Goal: Information Seeking & Learning: Learn about a topic

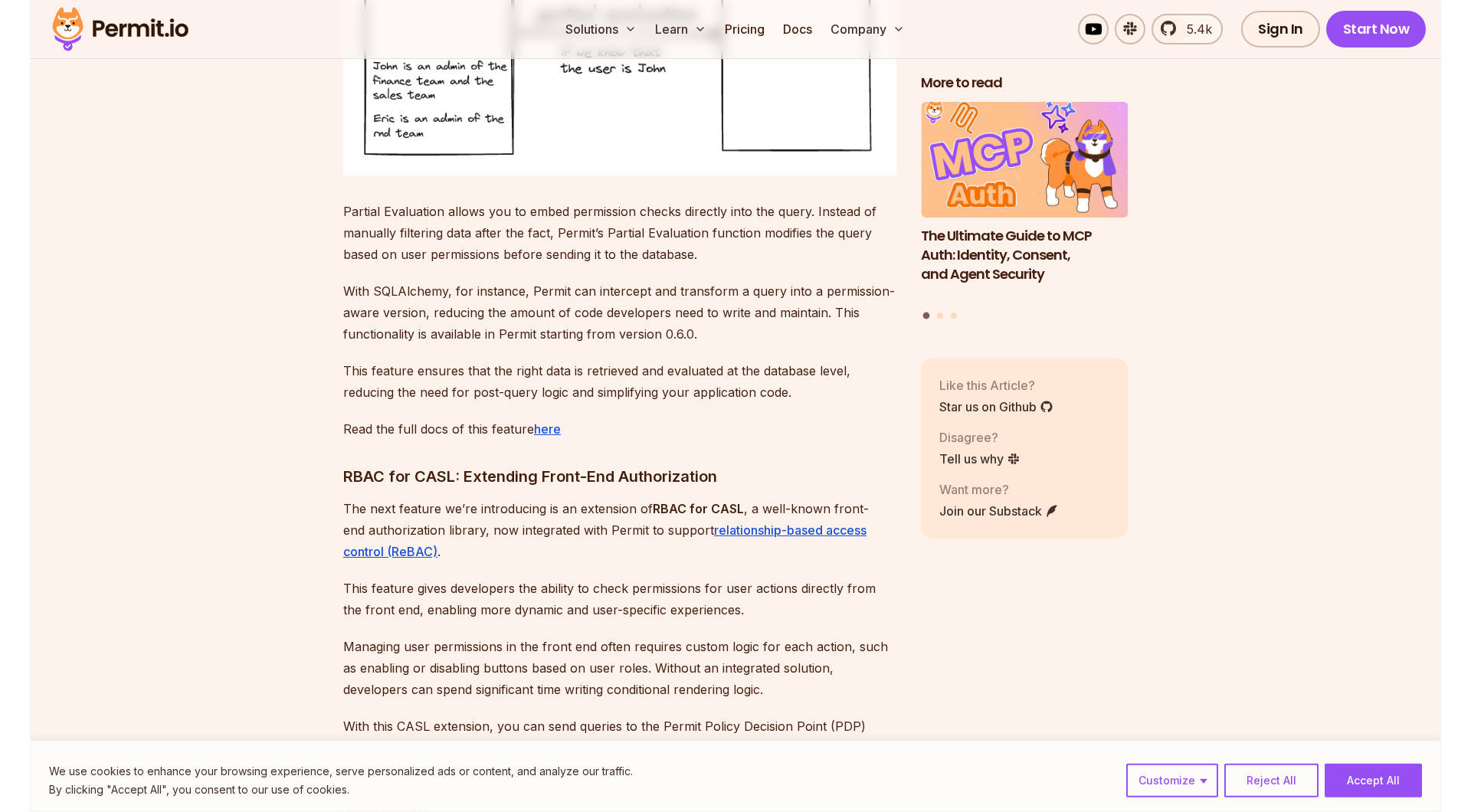
scroll to position [2359, 0]
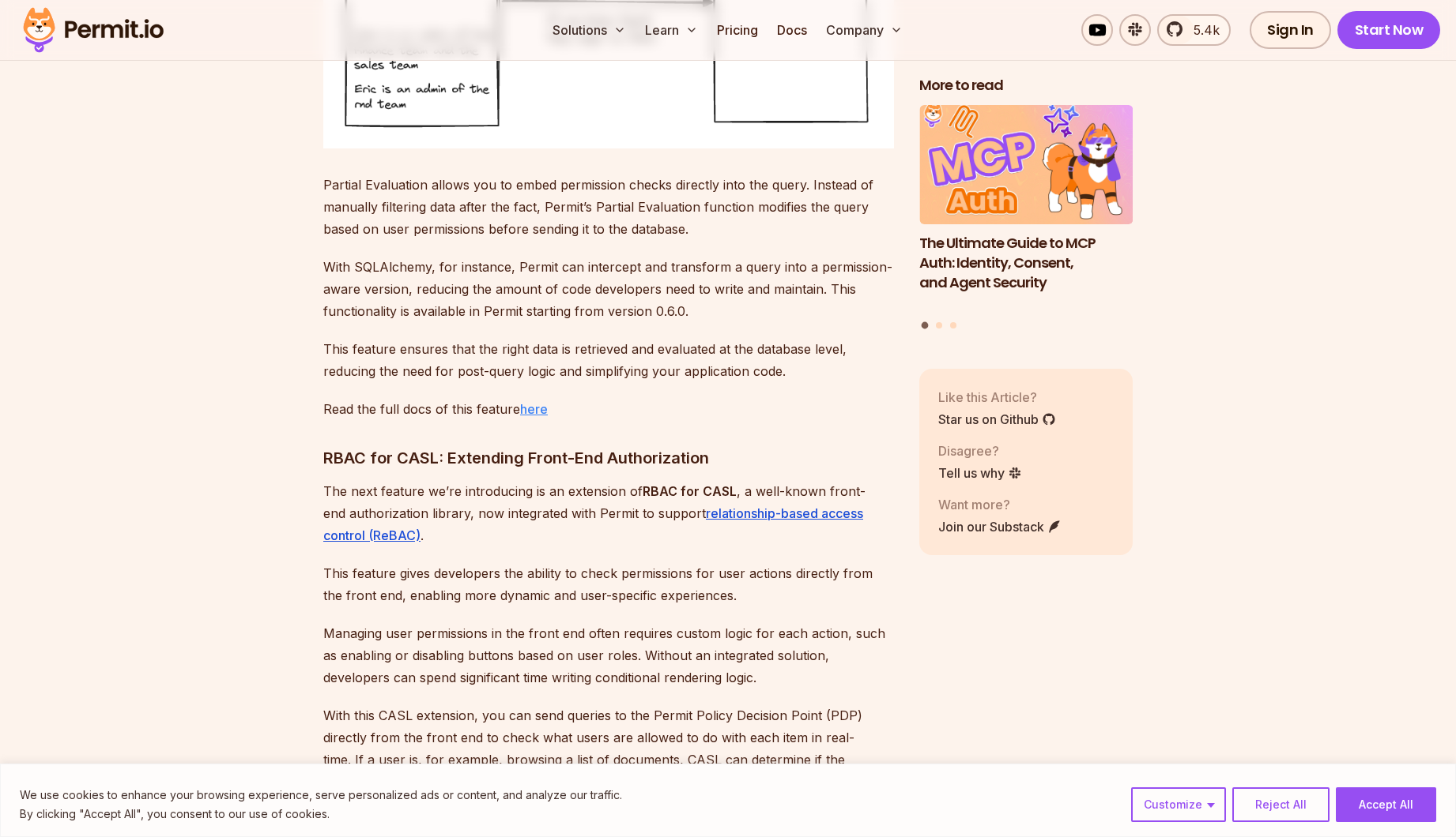
click at [535, 406] on link "here" at bounding box center [534, 409] width 28 height 16
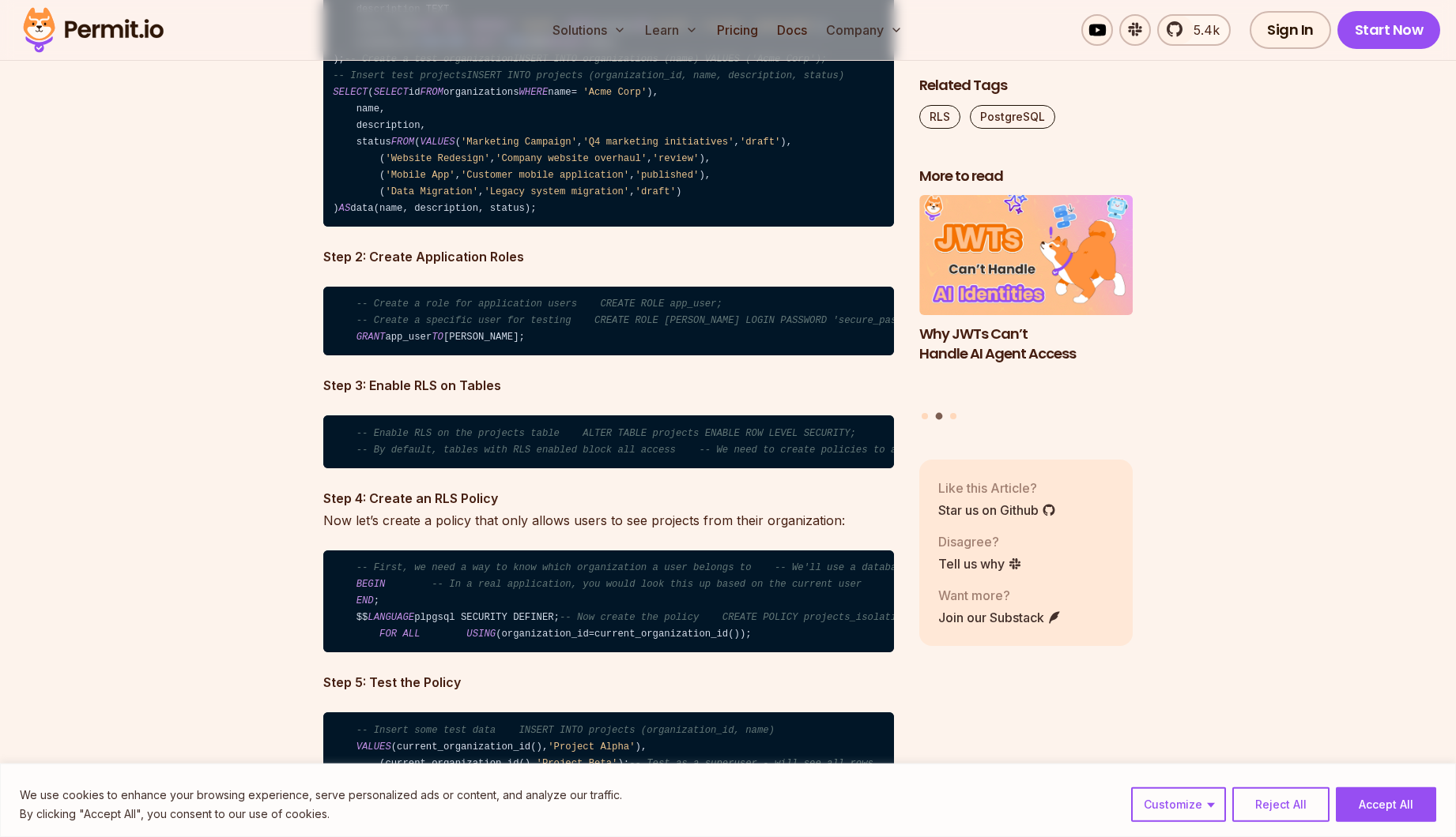
scroll to position [4142, 0]
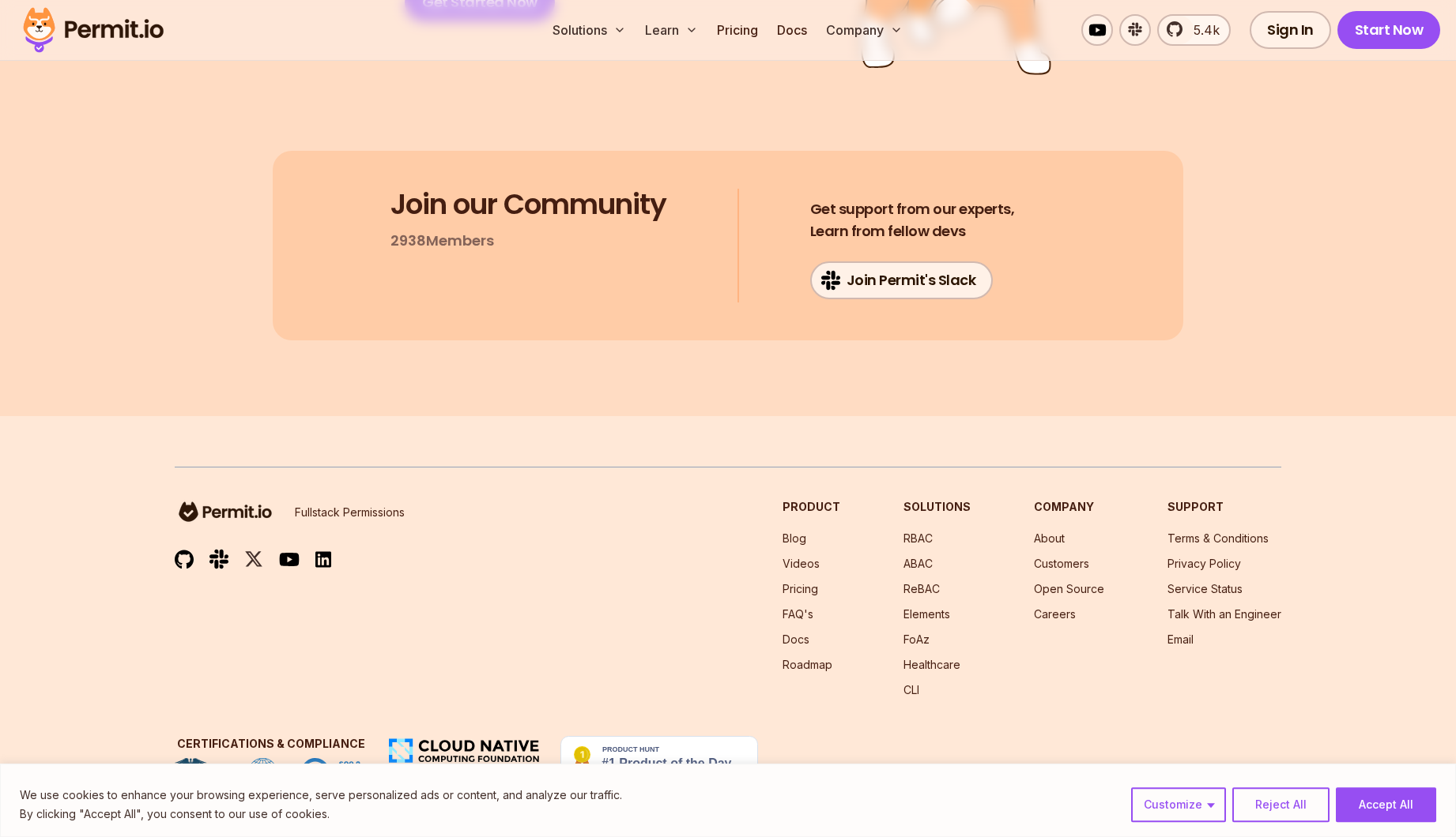
scroll to position [17018, 0]
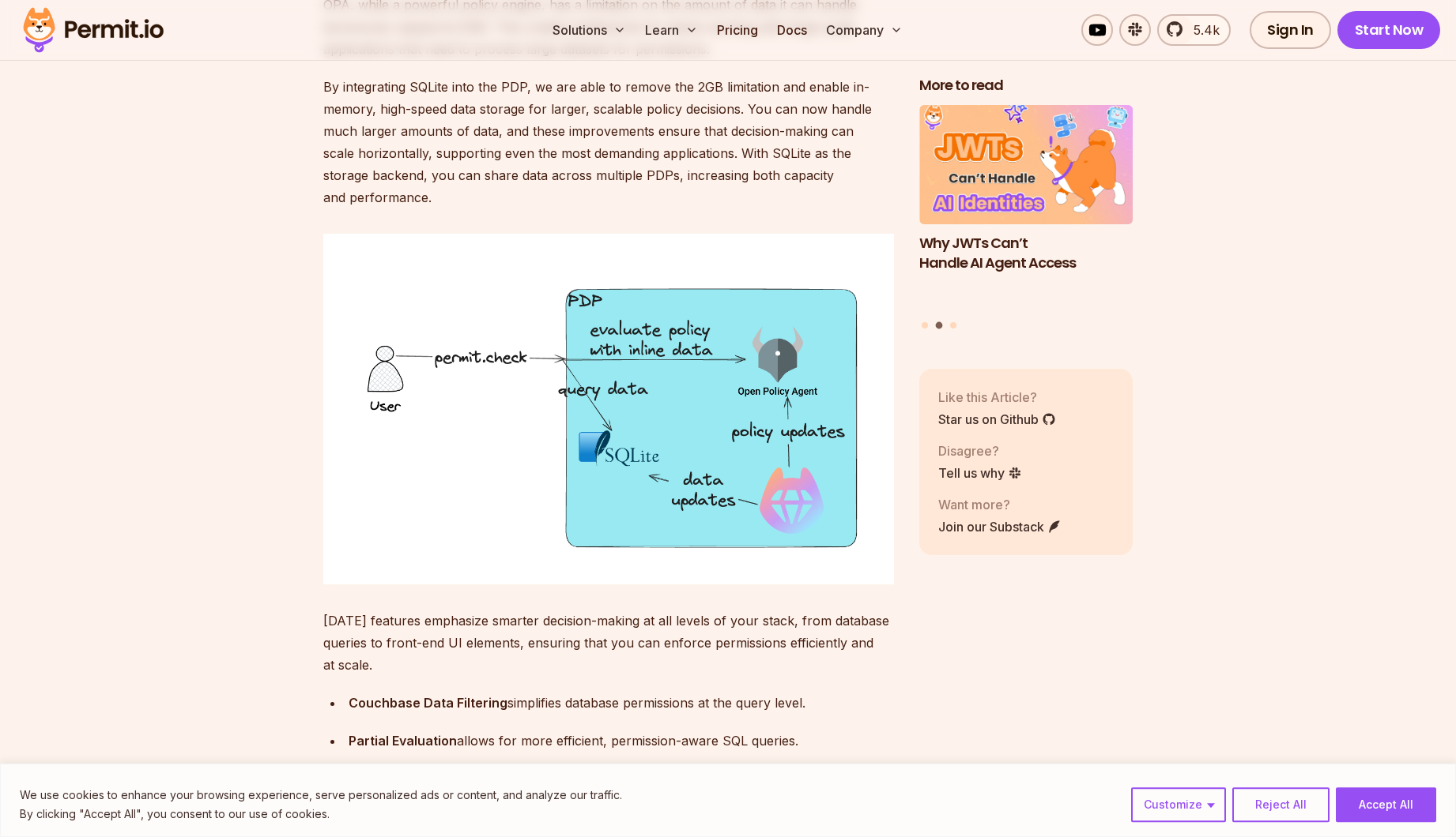
scroll to position [4232, 0]
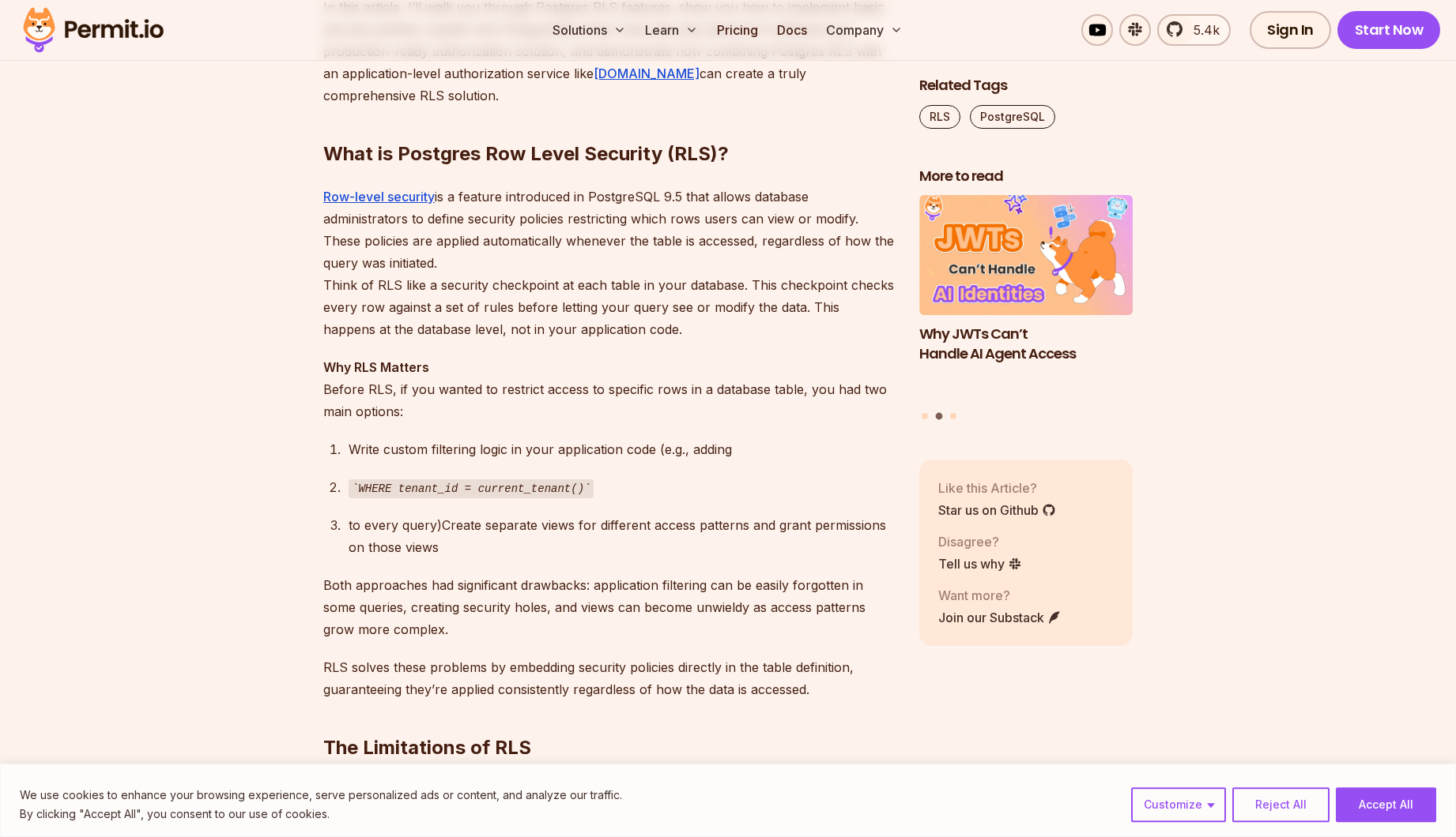
scroll to position [1170, 0]
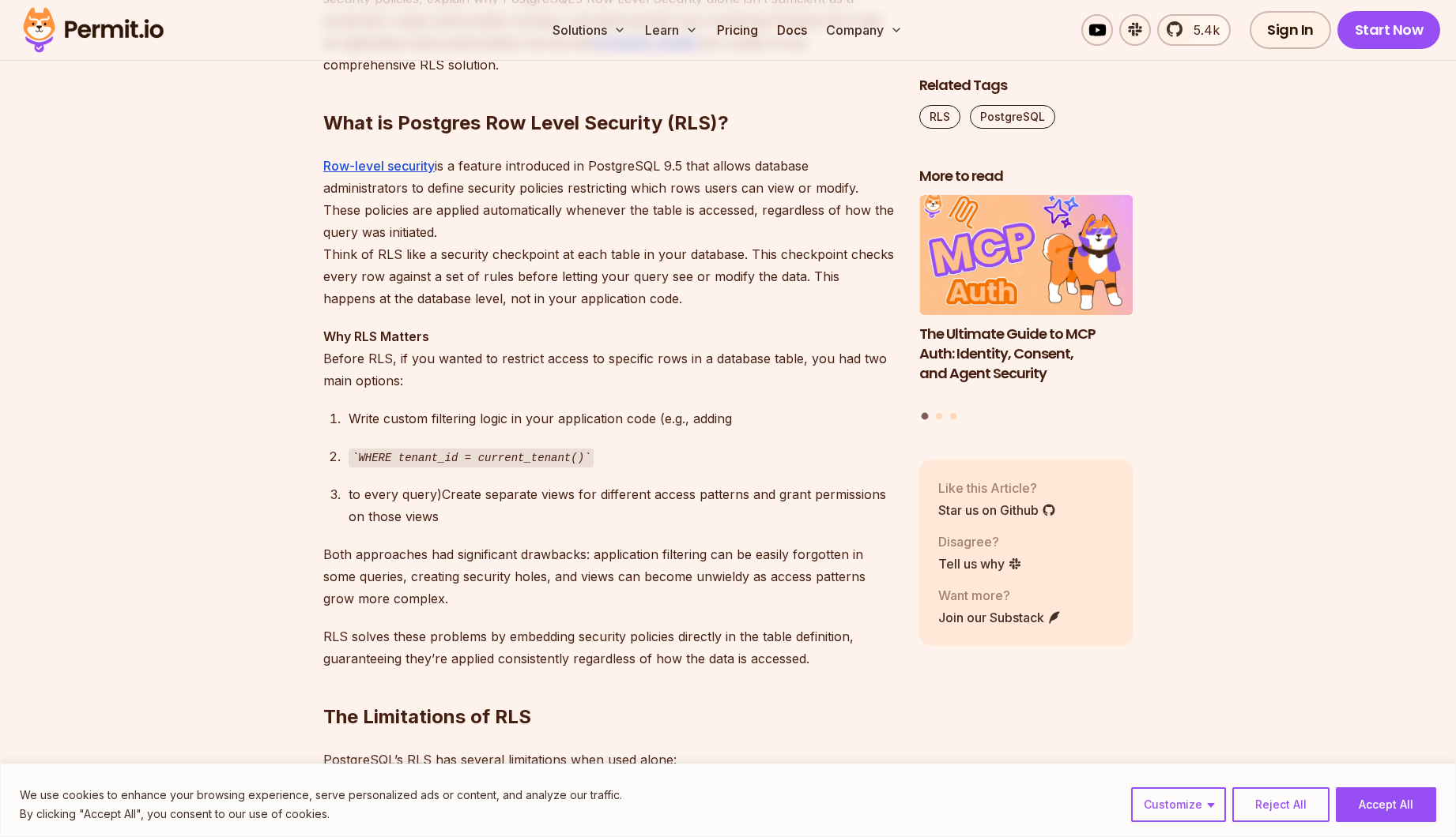
drag, startPoint x: 1409, startPoint y: 207, endPoint x: 874, endPoint y: 414, distance: 573.6
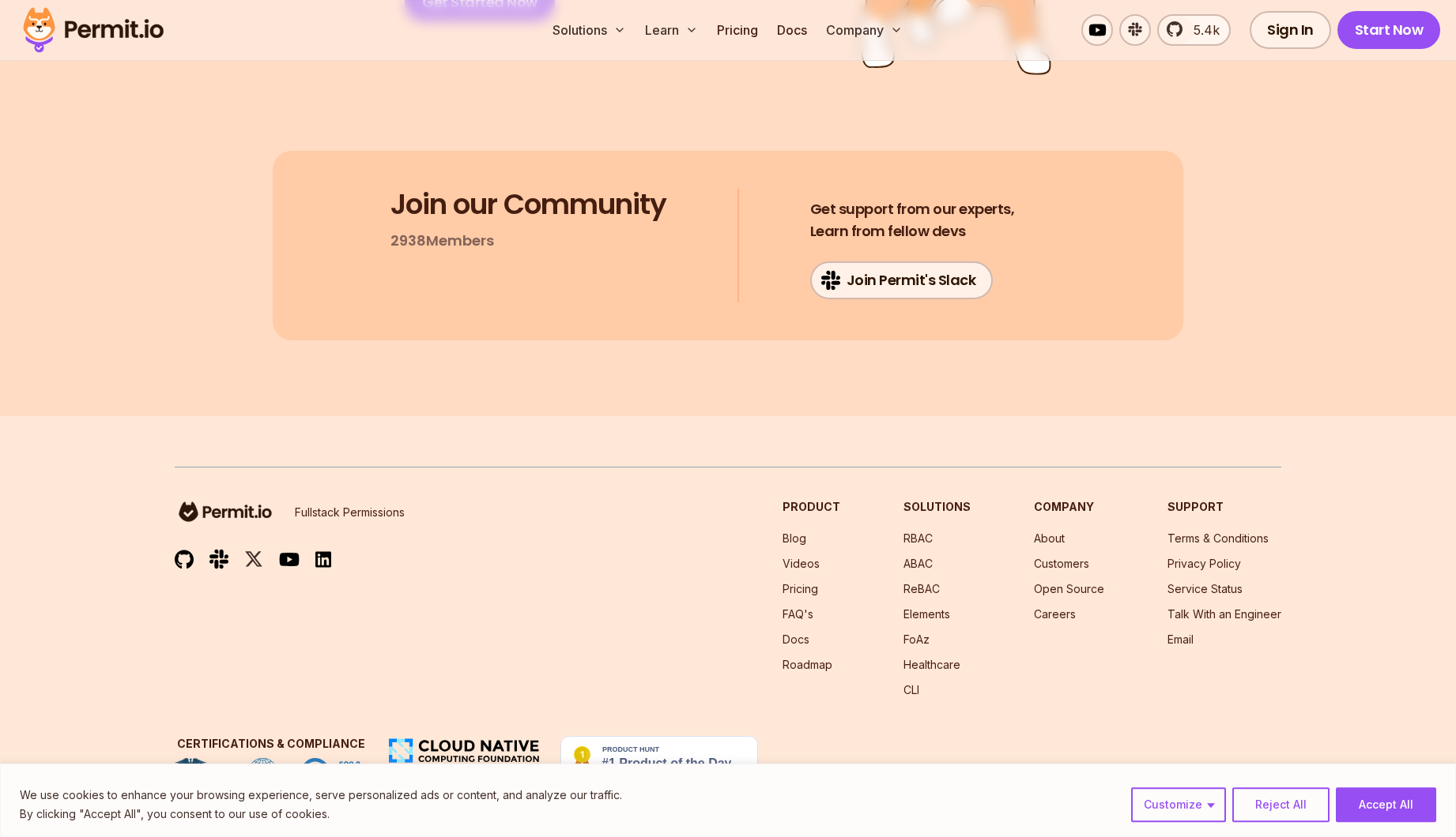
scroll to position [17018, 0]
